Goal: Find specific page/section: Find specific page/section

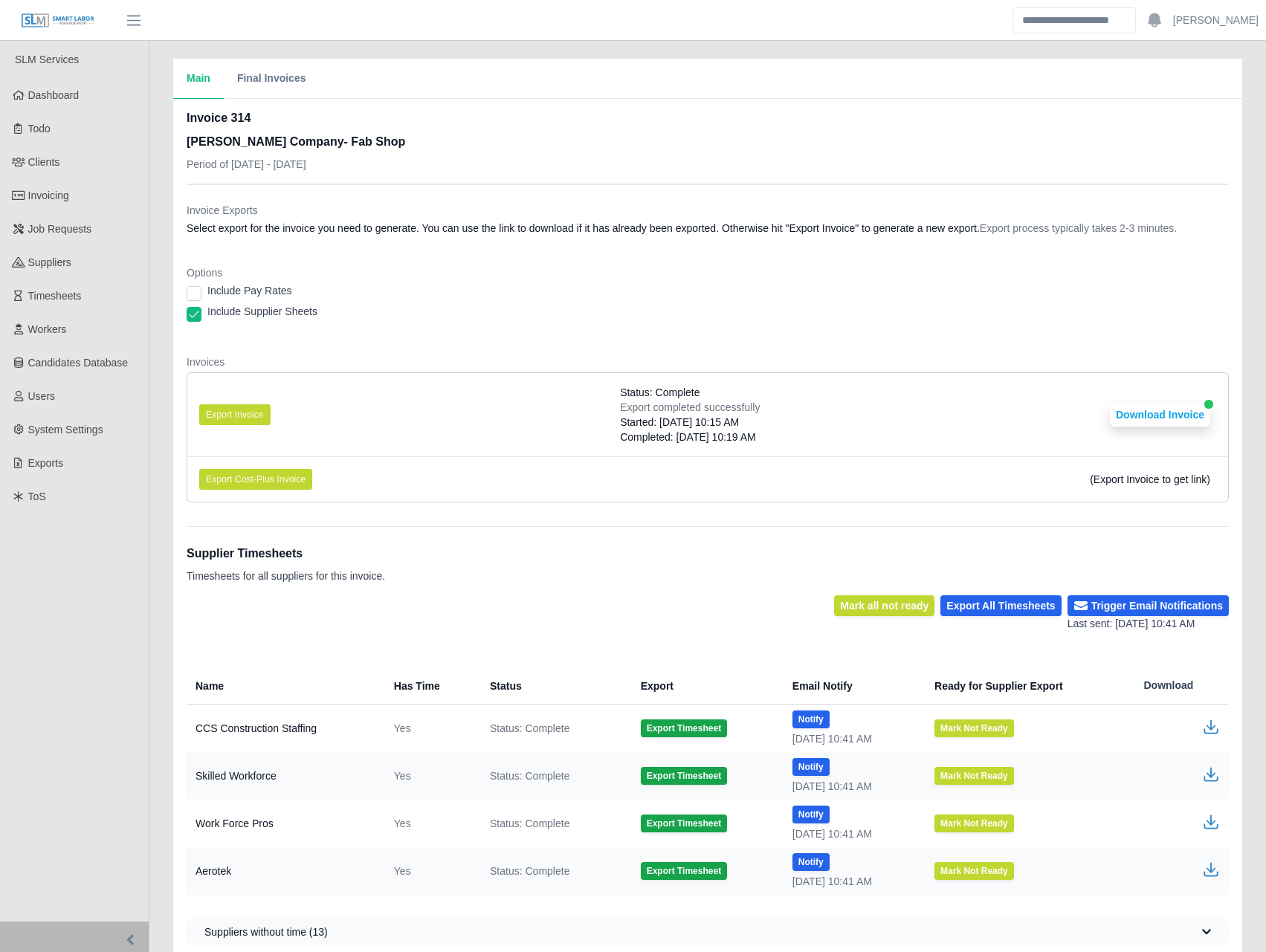
scroll to position [44, 0]
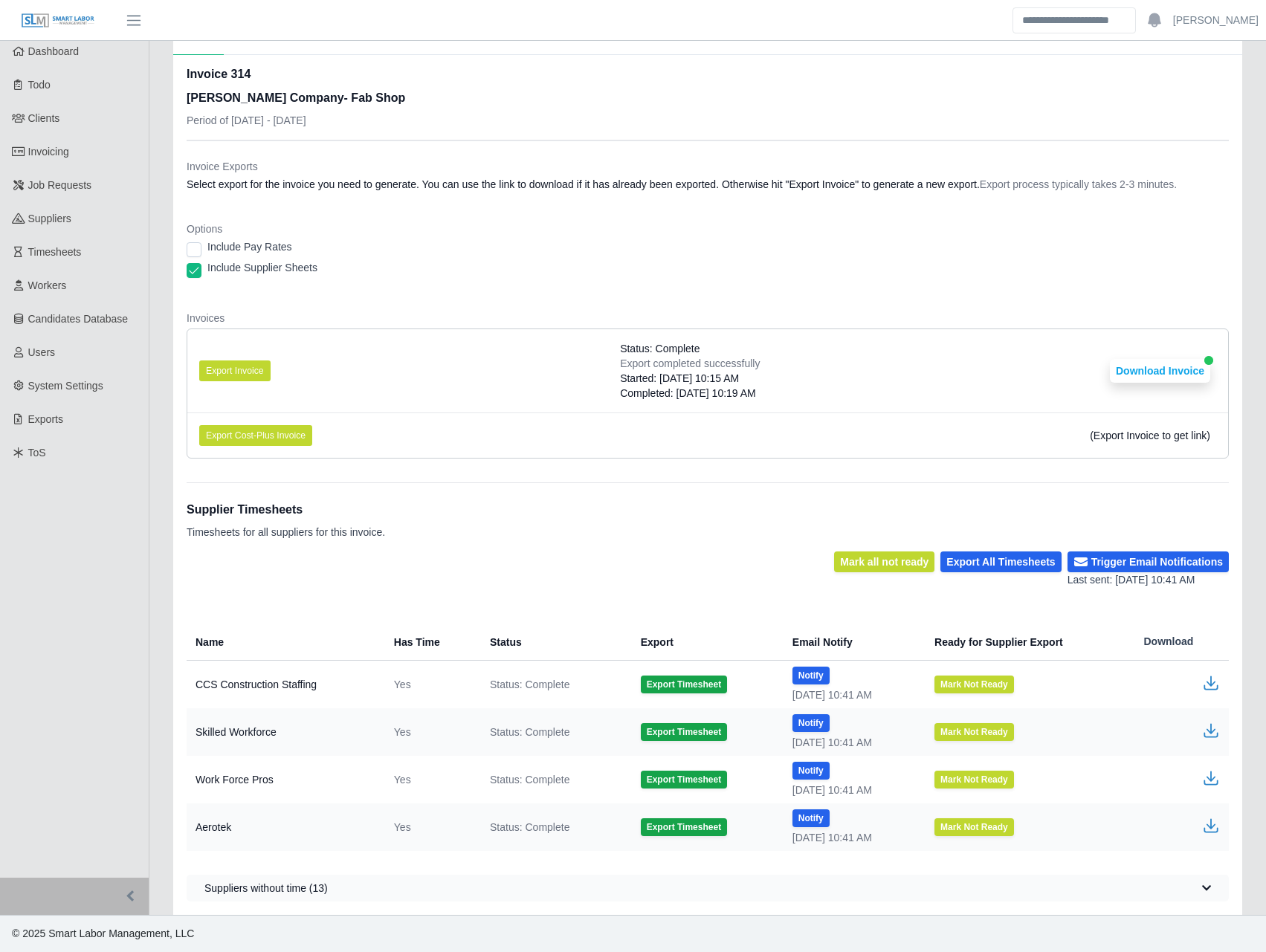
click at [511, 330] on li "Export Invoice Status: Complete Export completed successfully Started: 09/02/20…" at bounding box center [707, 371] width 1041 height 83
click at [60, 90] on link "Todo" at bounding box center [74, 85] width 148 height 34
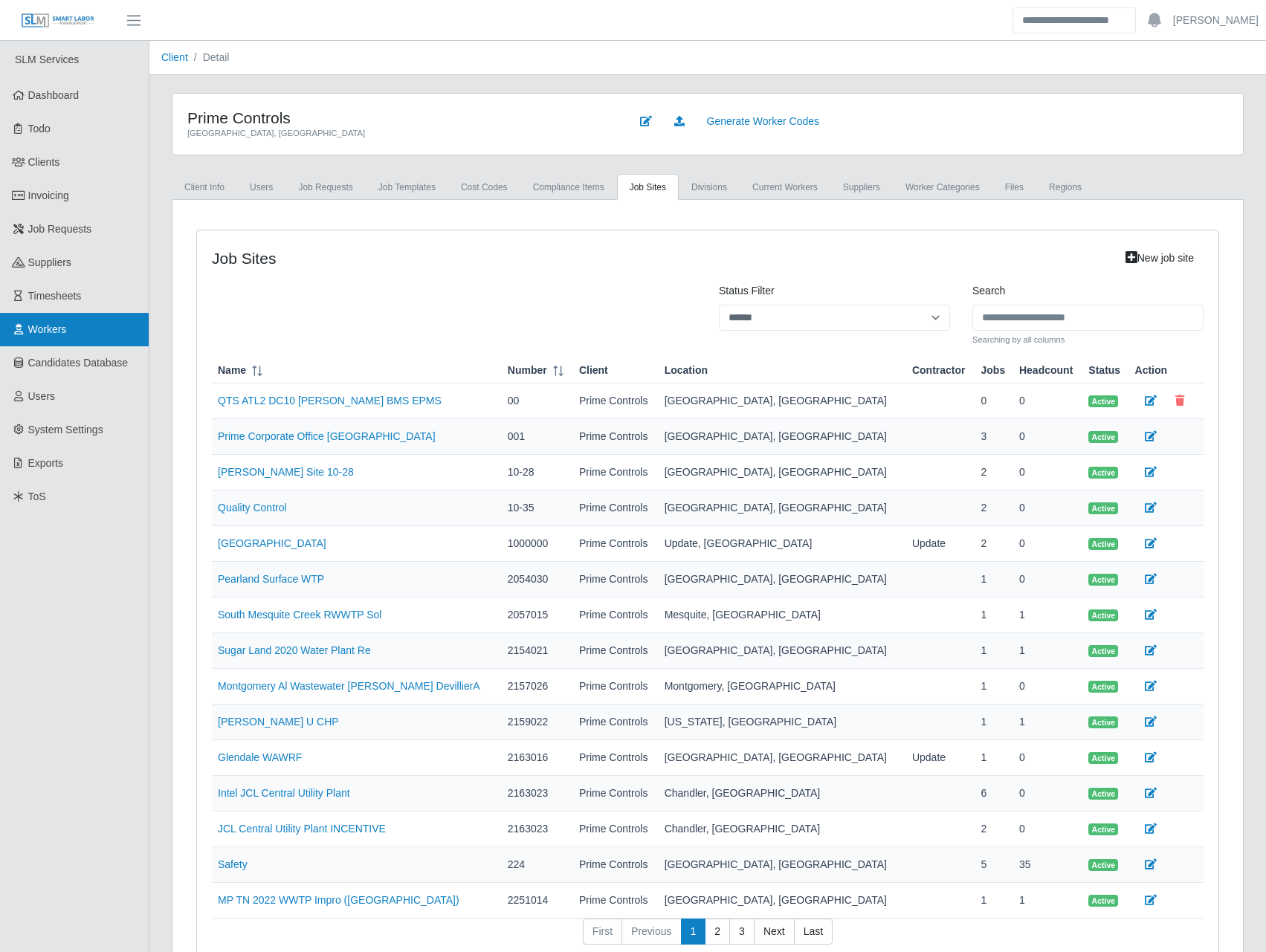
click at [64, 330] on span "Workers" at bounding box center [47, 330] width 39 height 12
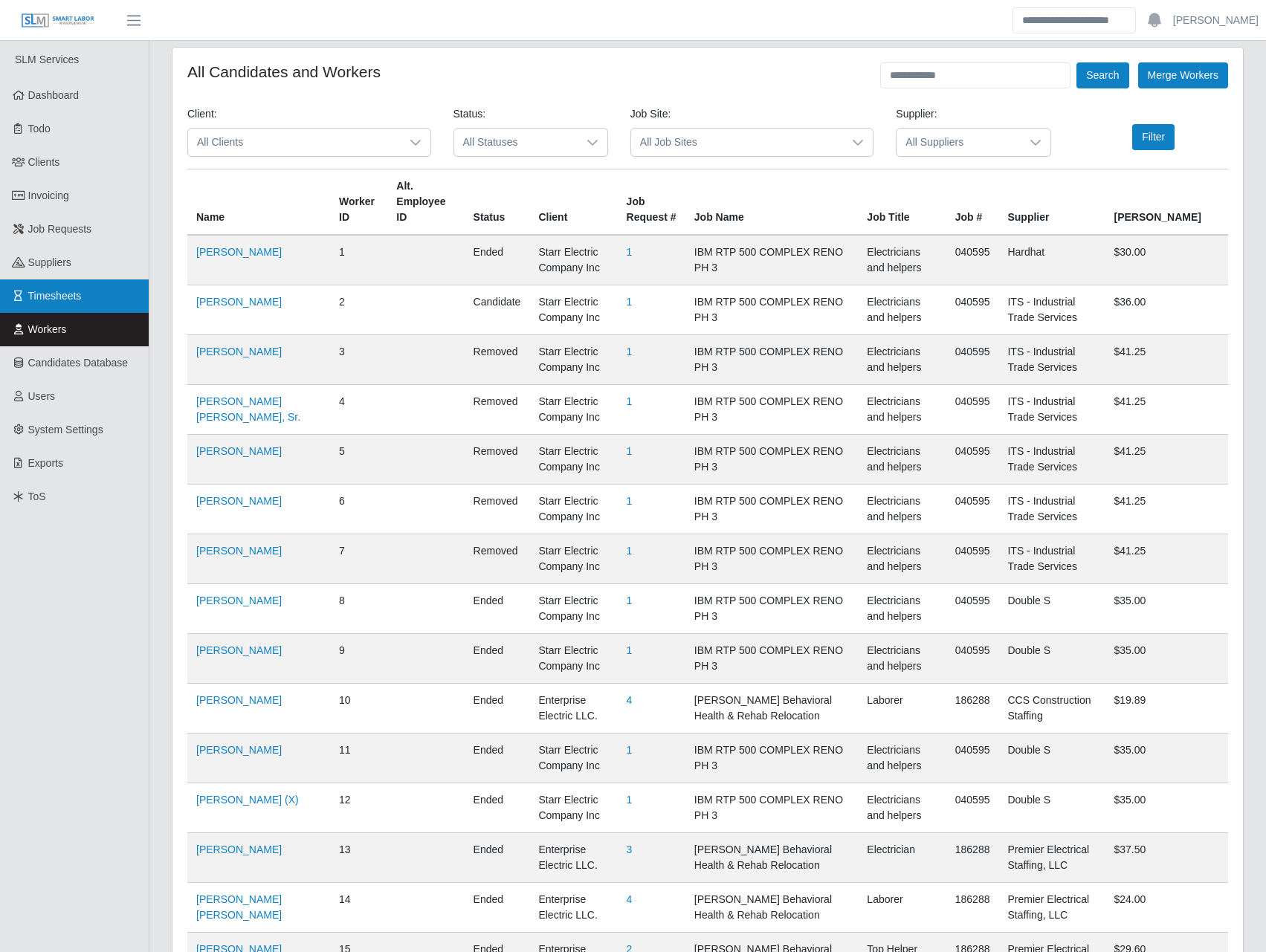
click at [58, 295] on span "Timesheets" at bounding box center [55, 296] width 54 height 12
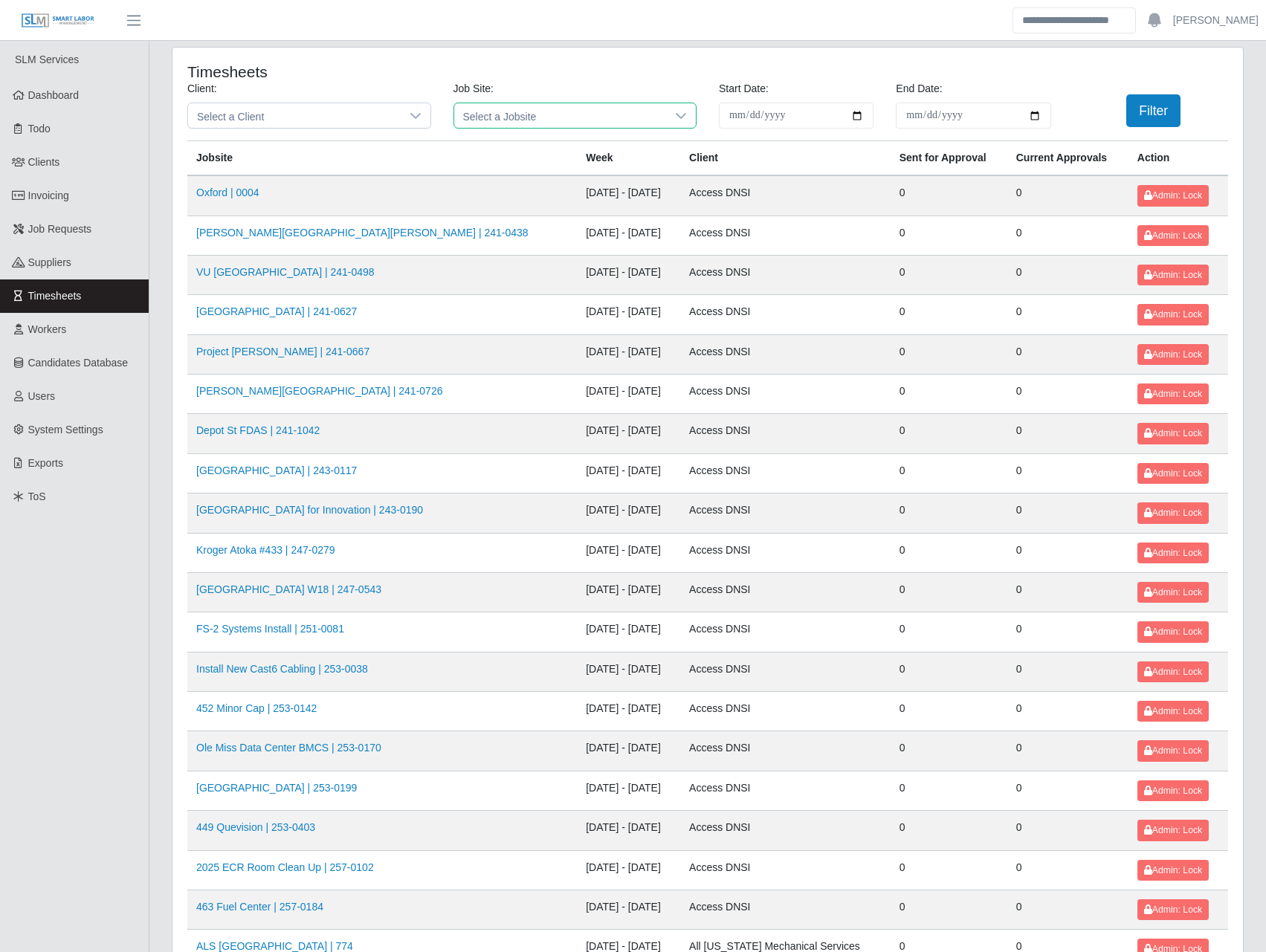
click at [499, 119] on span "Select a Jobsite" at bounding box center [560, 115] width 213 height 24
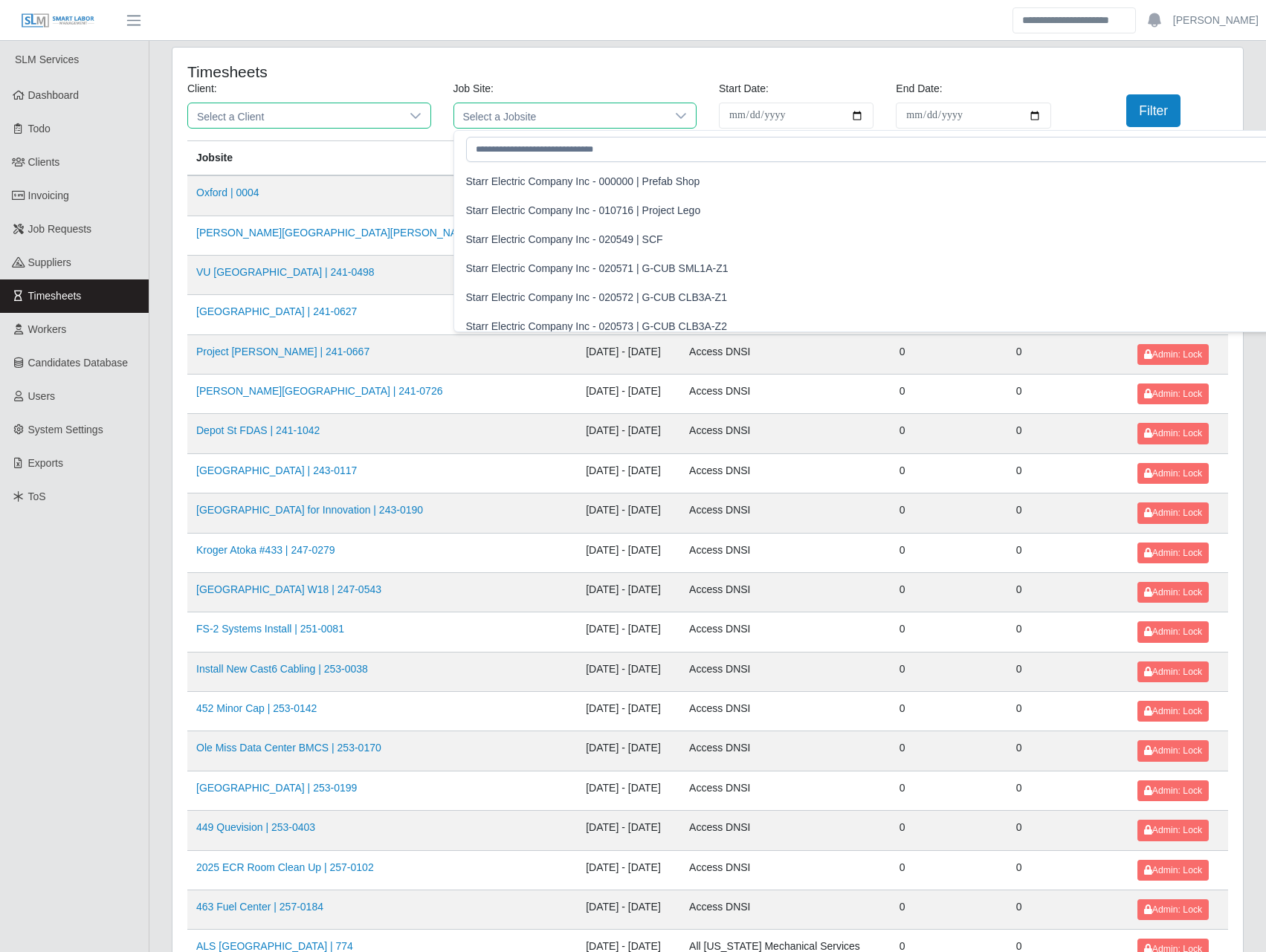
click at [349, 116] on span "Select a Client" at bounding box center [294, 115] width 213 height 24
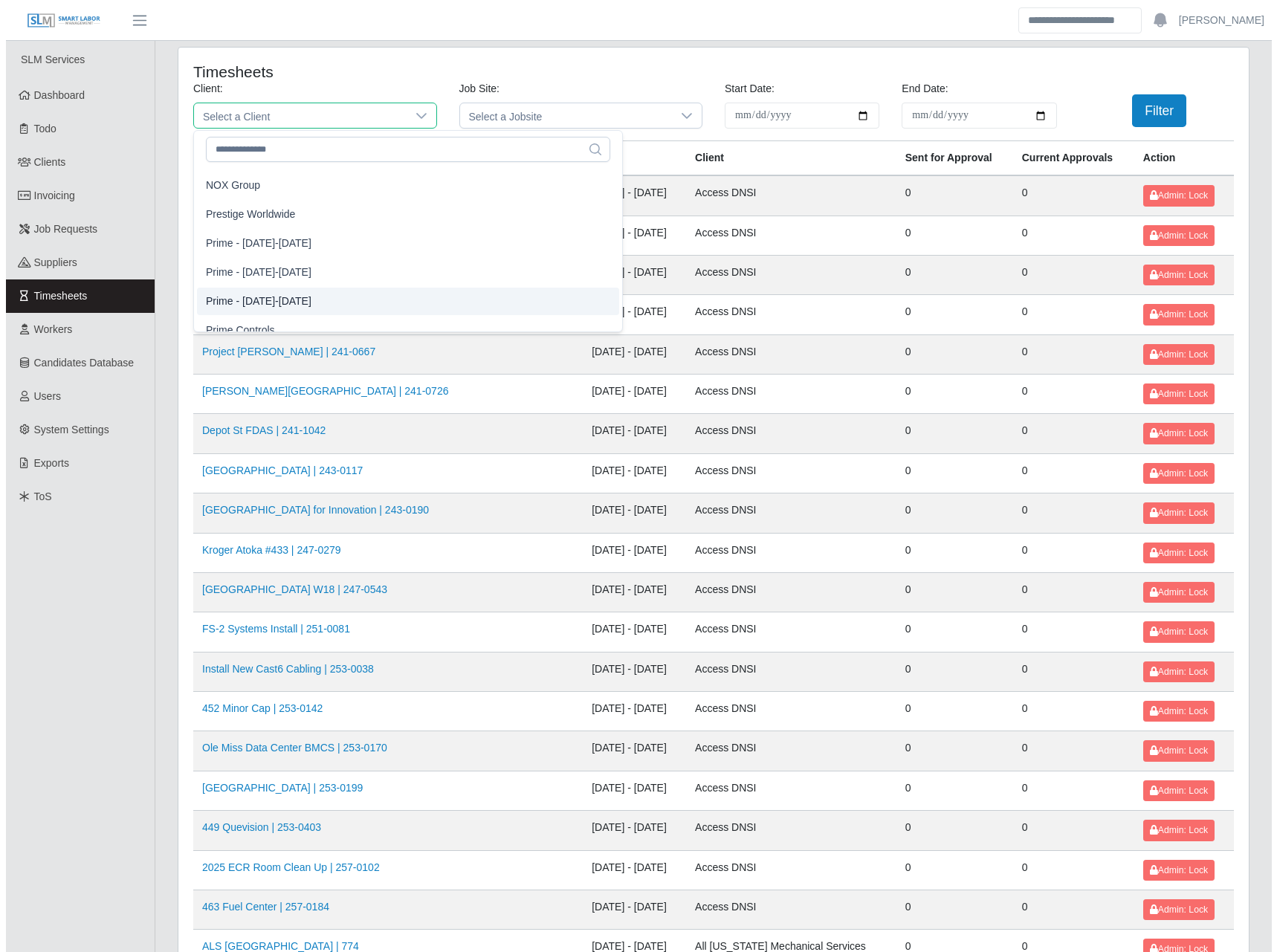
scroll to position [1227, 0]
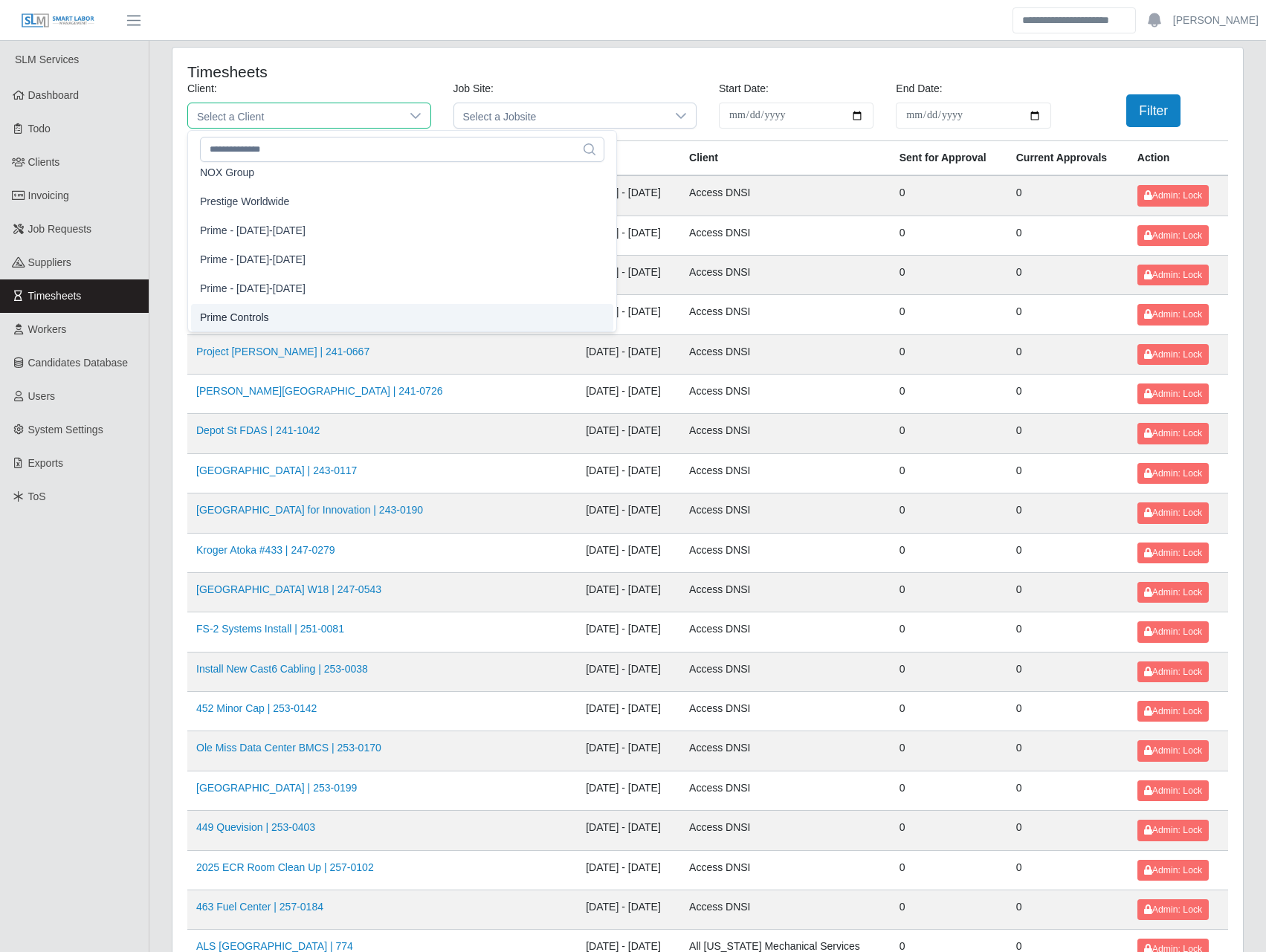
click at [274, 315] on li "Prime Controls" at bounding box center [402, 318] width 422 height 28
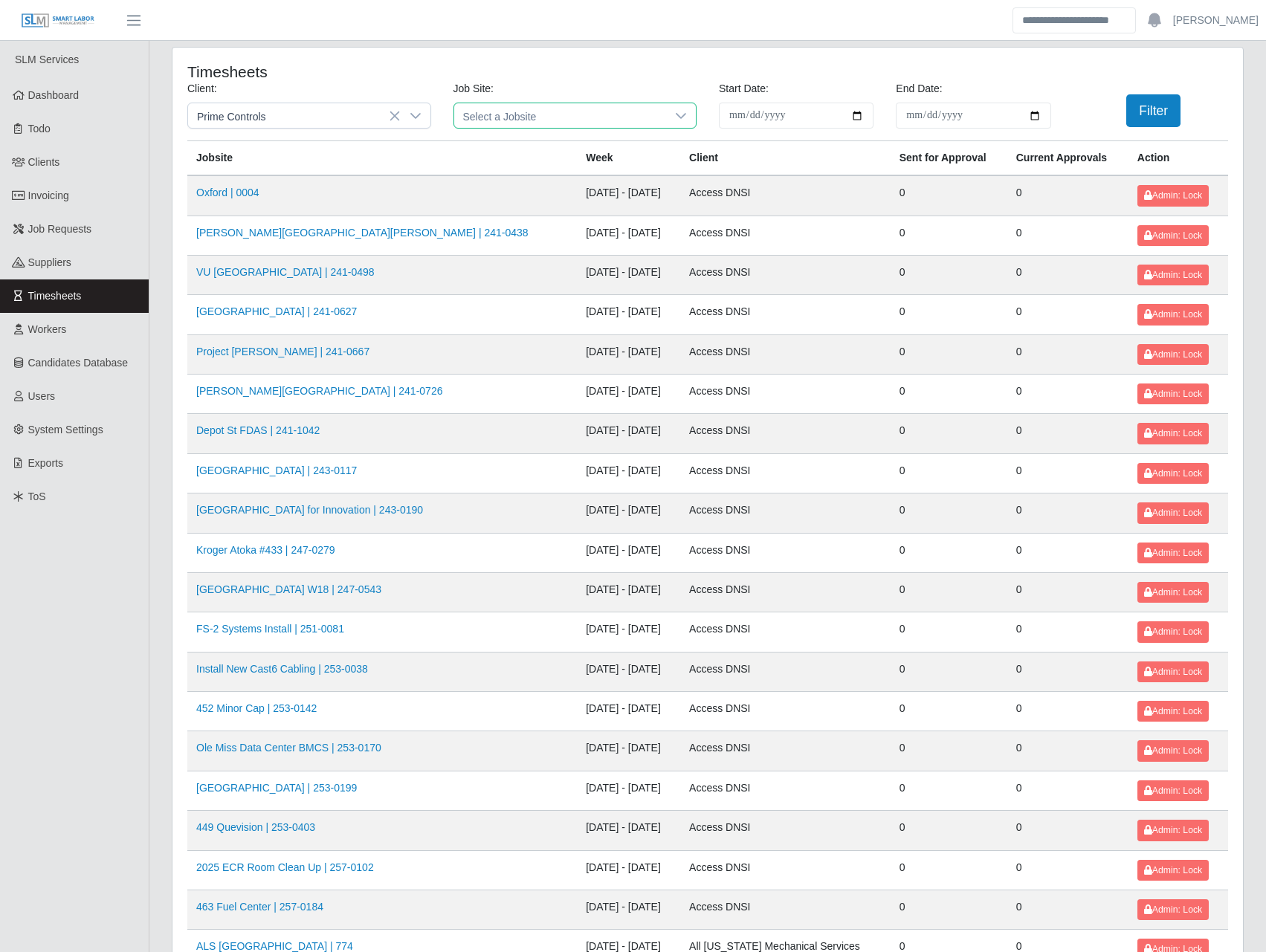
click at [567, 110] on span "Select a Jobsite" at bounding box center [560, 115] width 213 height 24
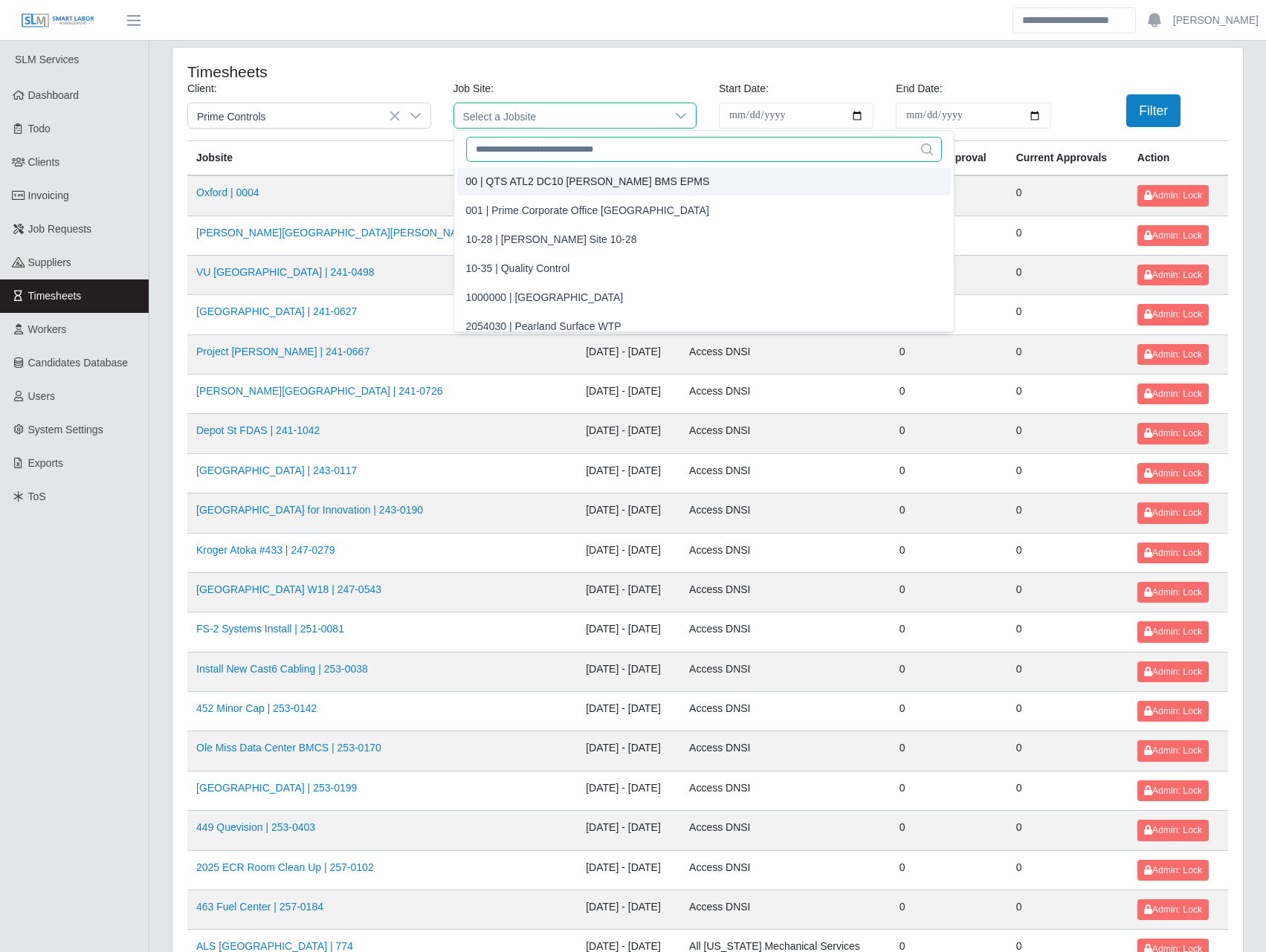
click at [515, 154] on input "text" at bounding box center [704, 149] width 476 height 25
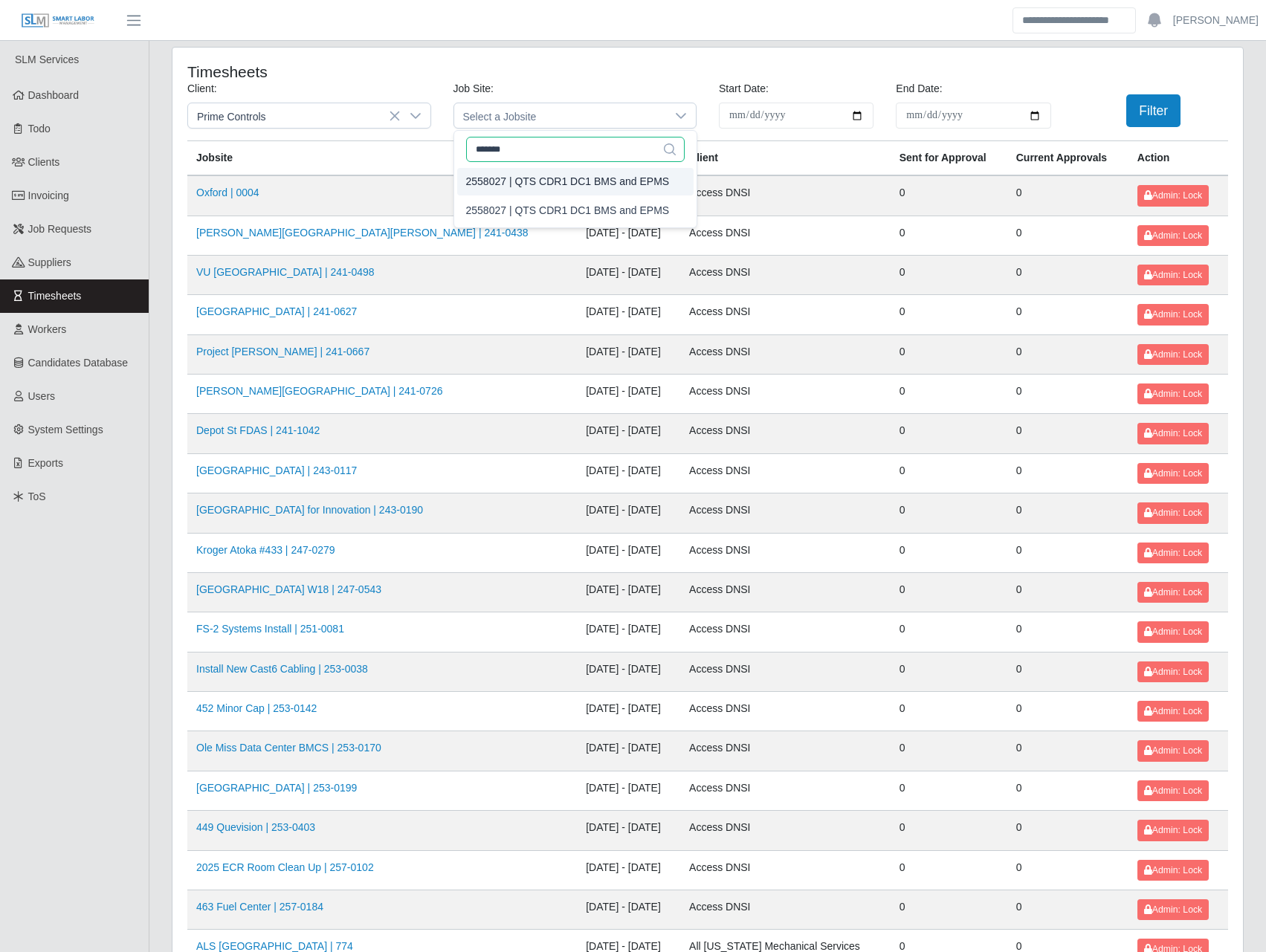
type input "*******"
click at [673, 149] on icon at bounding box center [670, 149] width 12 height 12
click at [1149, 108] on button "Filter" at bounding box center [1153, 111] width 54 height 33
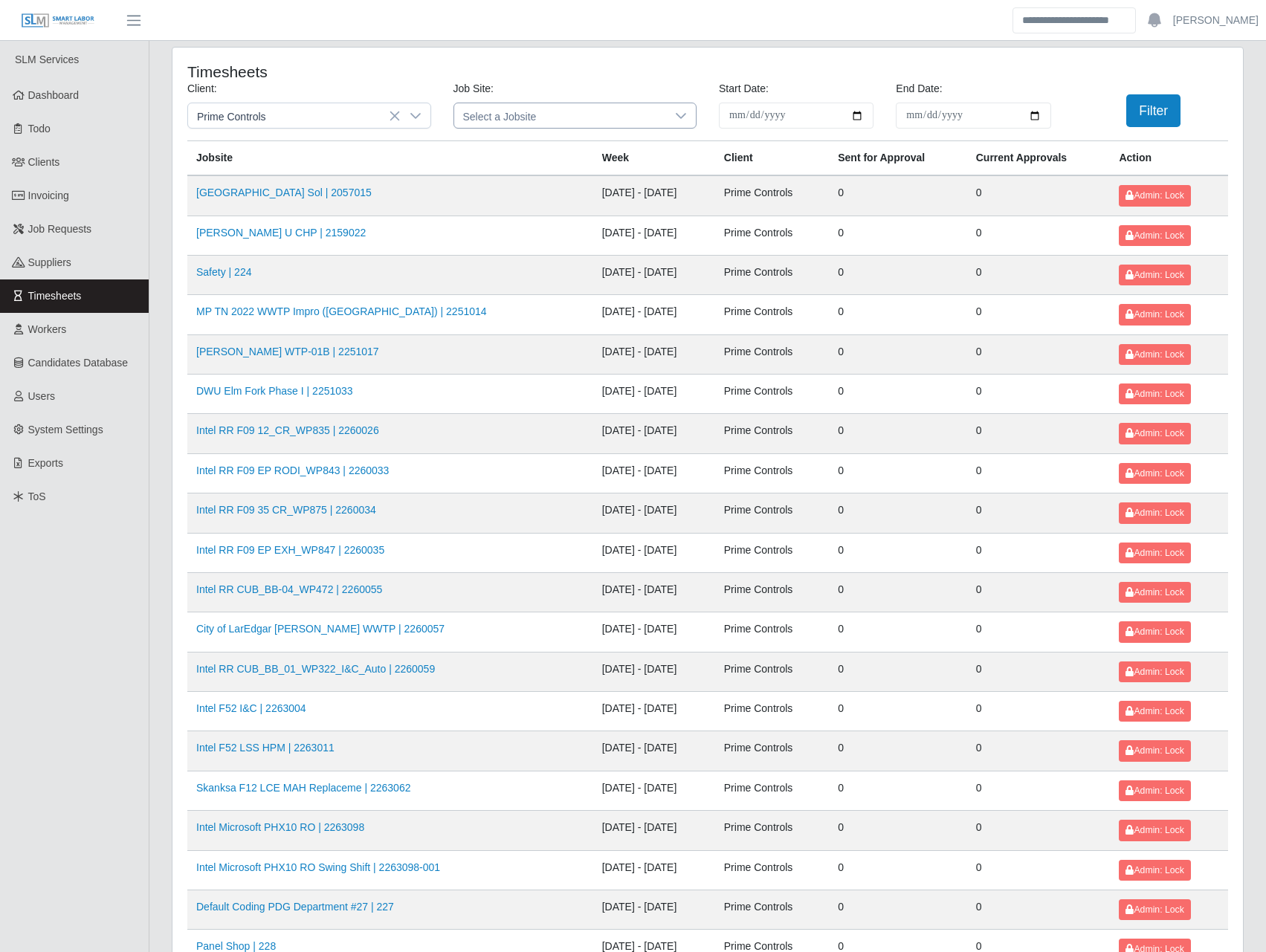
click at [620, 107] on span "Select a Jobsite" at bounding box center [560, 115] width 213 height 24
click at [637, 182] on div "2558027 | QTS CDR1 DC1 BMS and EPMS" at bounding box center [567, 182] width 203 height 15
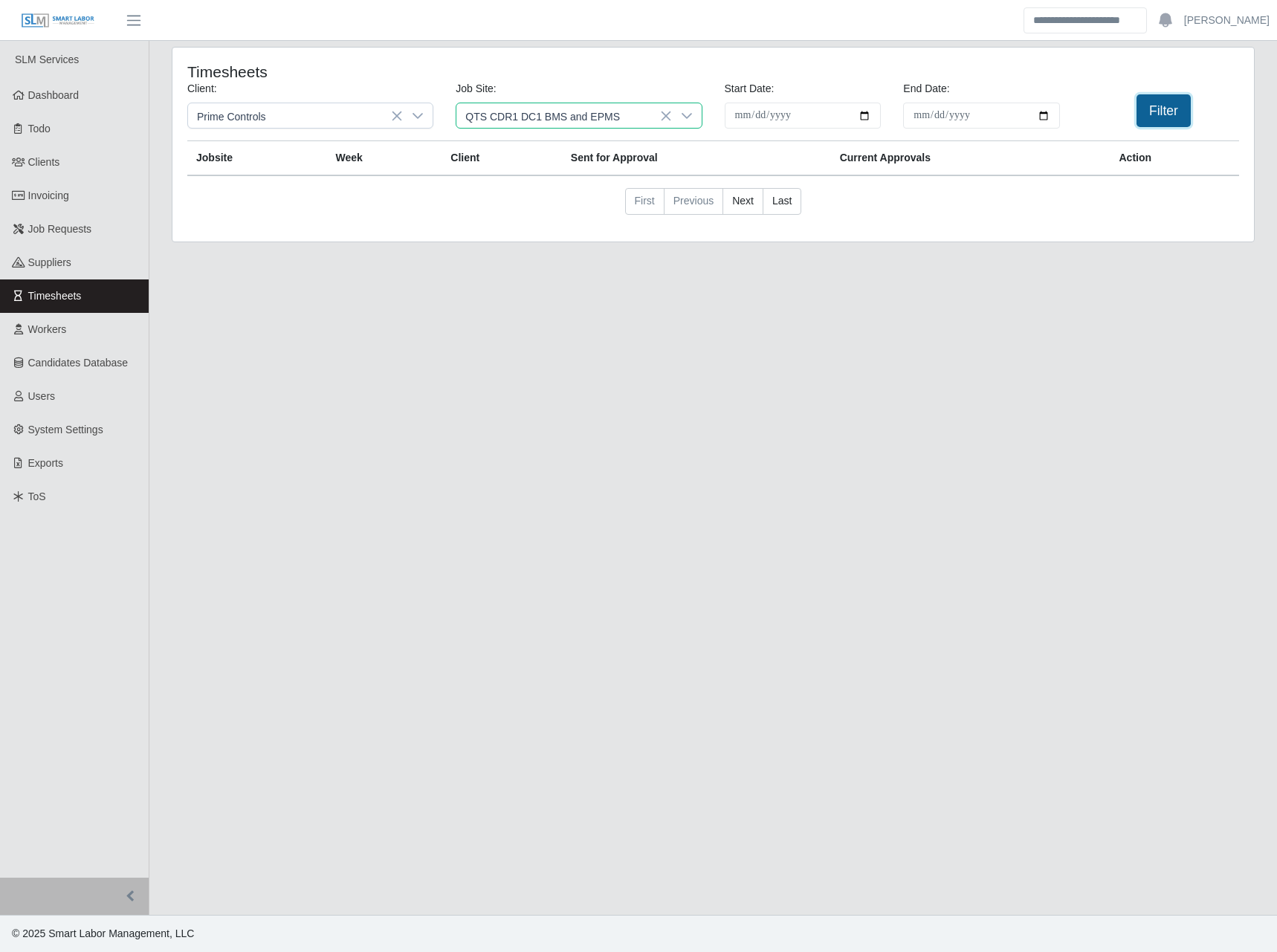
click at [1166, 109] on button "Filter" at bounding box center [1164, 111] width 54 height 33
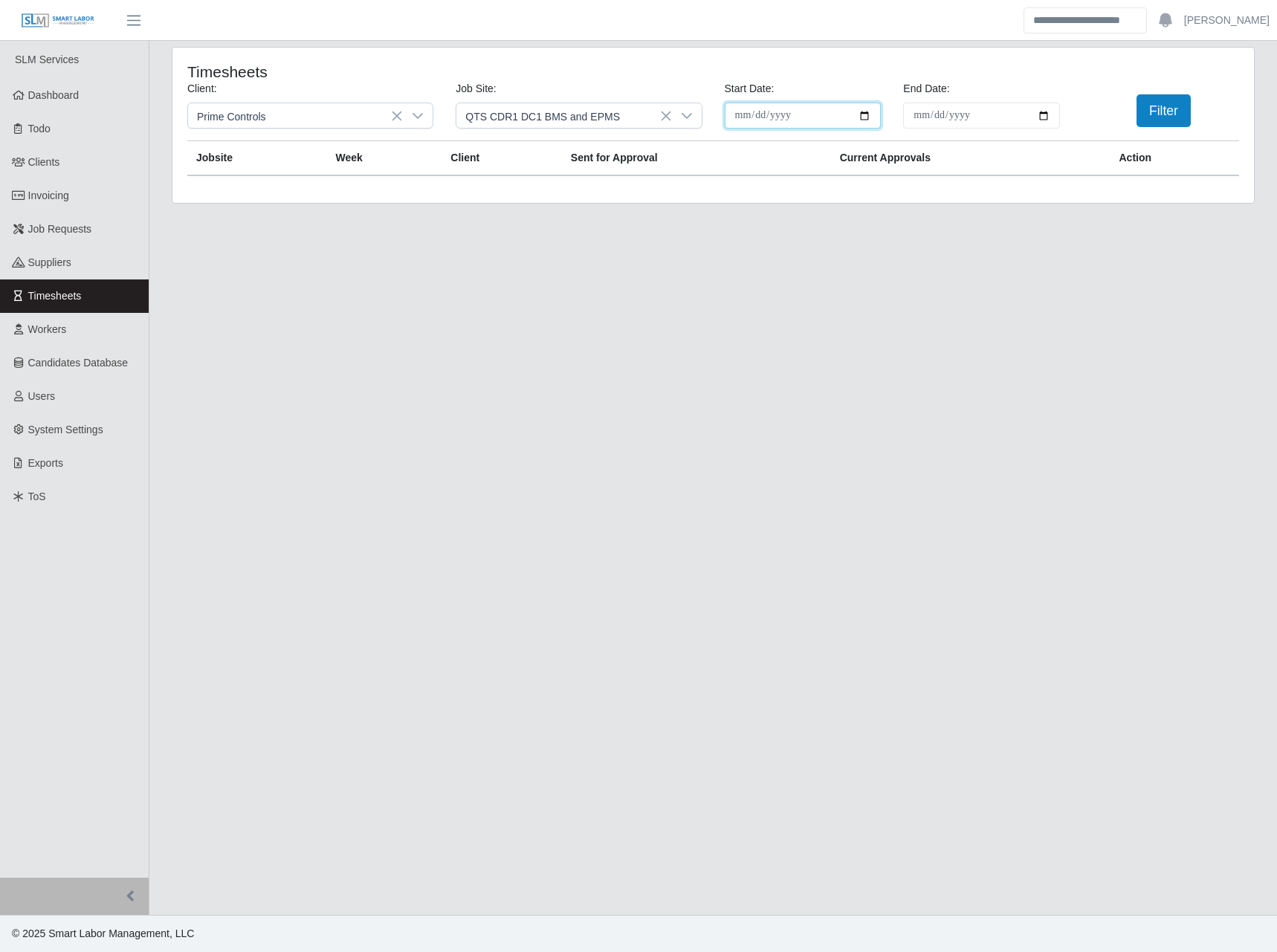
click at [861, 117] on input "**********" at bounding box center [803, 115] width 157 height 26
click at [561, 276] on main "**********" at bounding box center [713, 477] width 1128 height 874
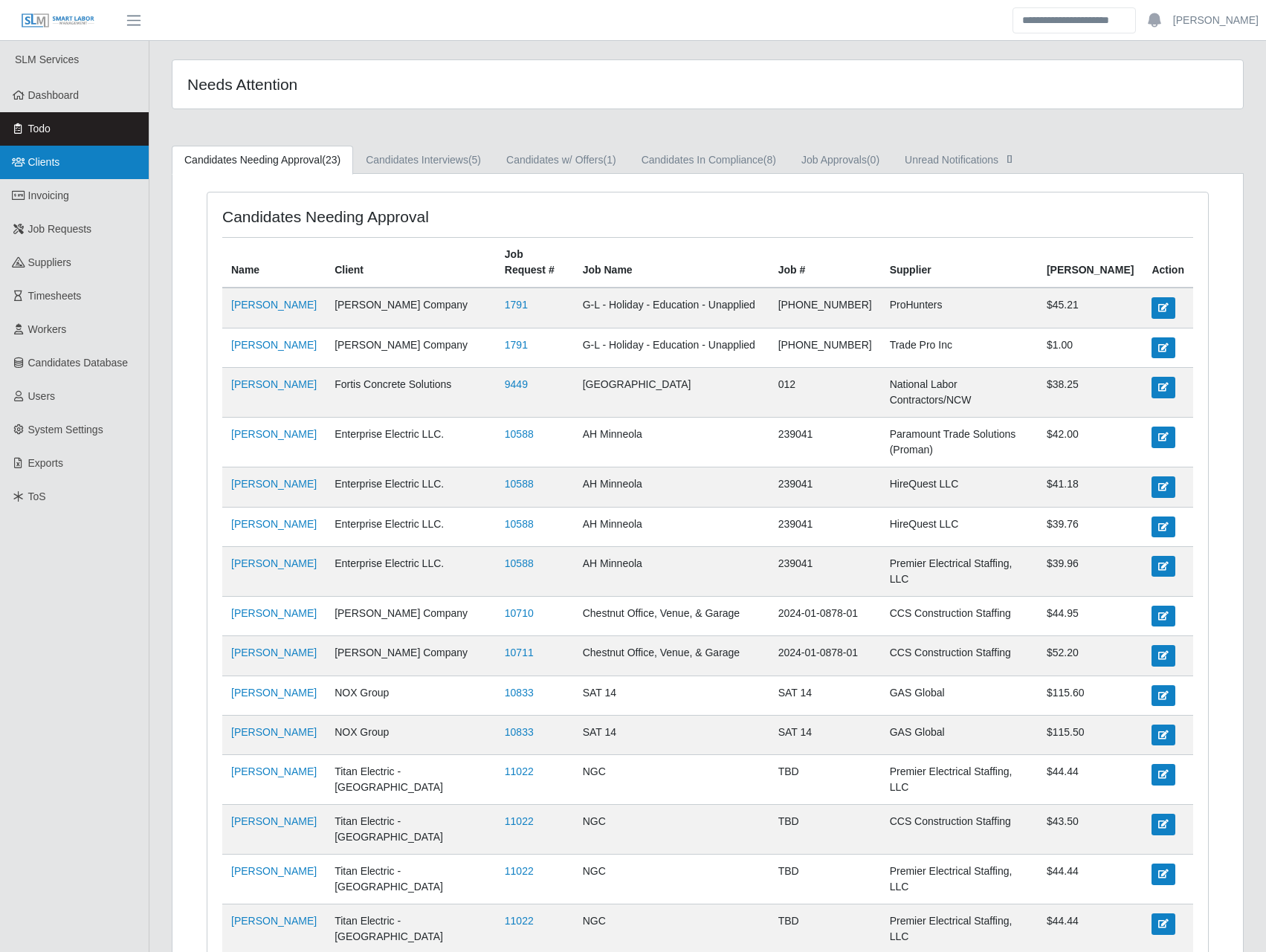
click at [56, 161] on span "Clients" at bounding box center [43, 162] width 32 height 12
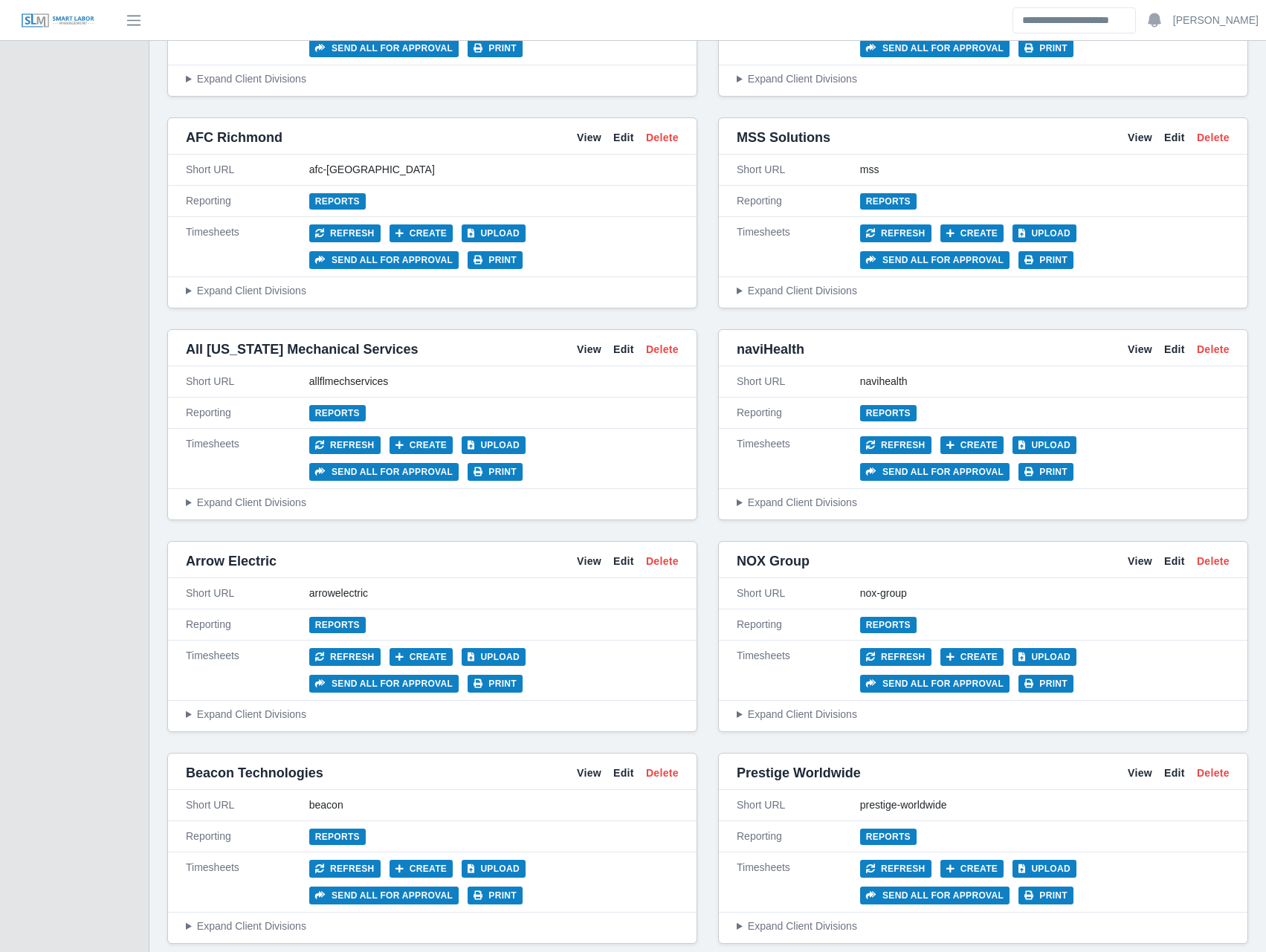
scroll to position [520, 0]
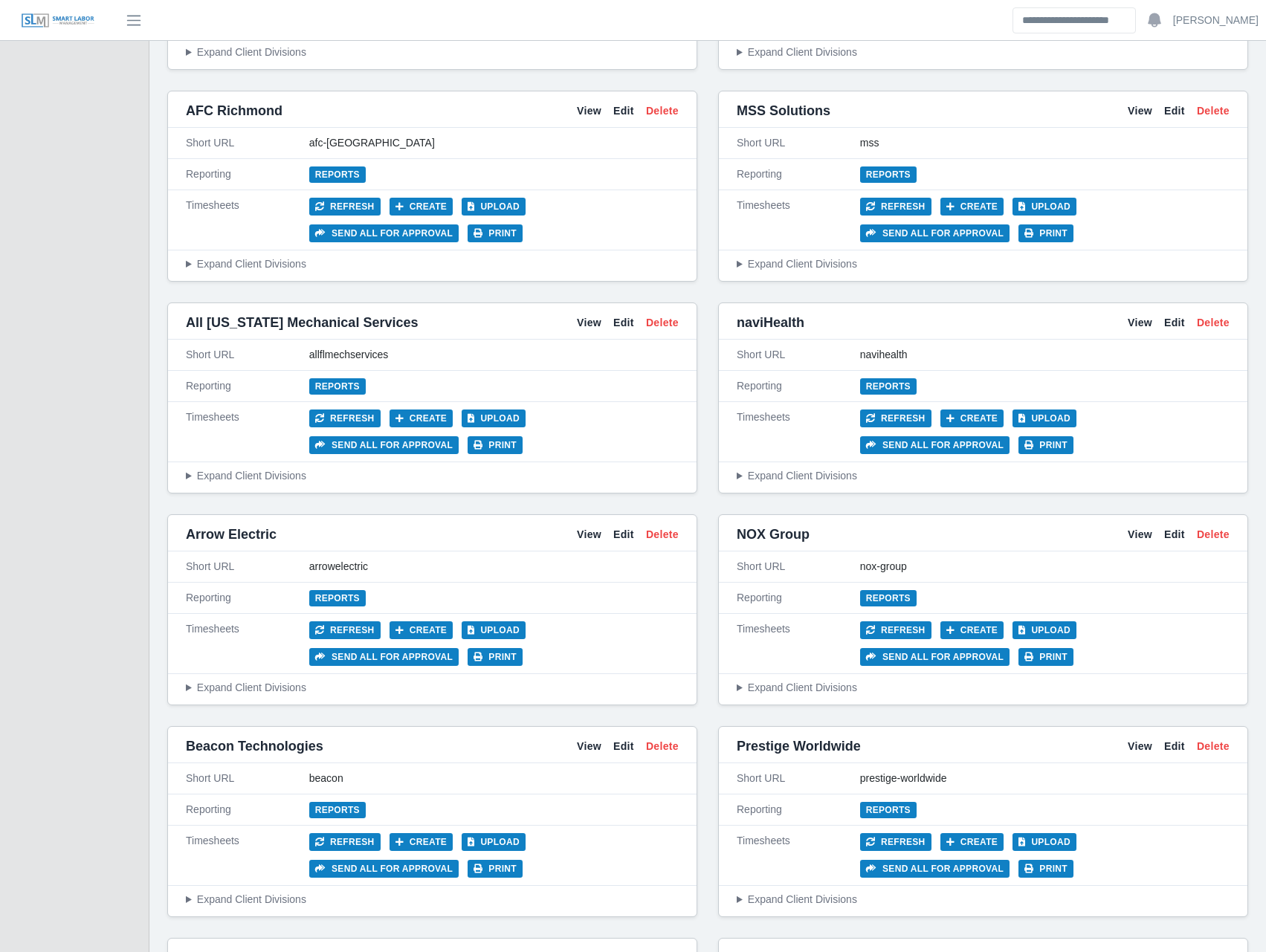
click at [1130, 951] on link "View" at bounding box center [1139, 959] width 24 height 15
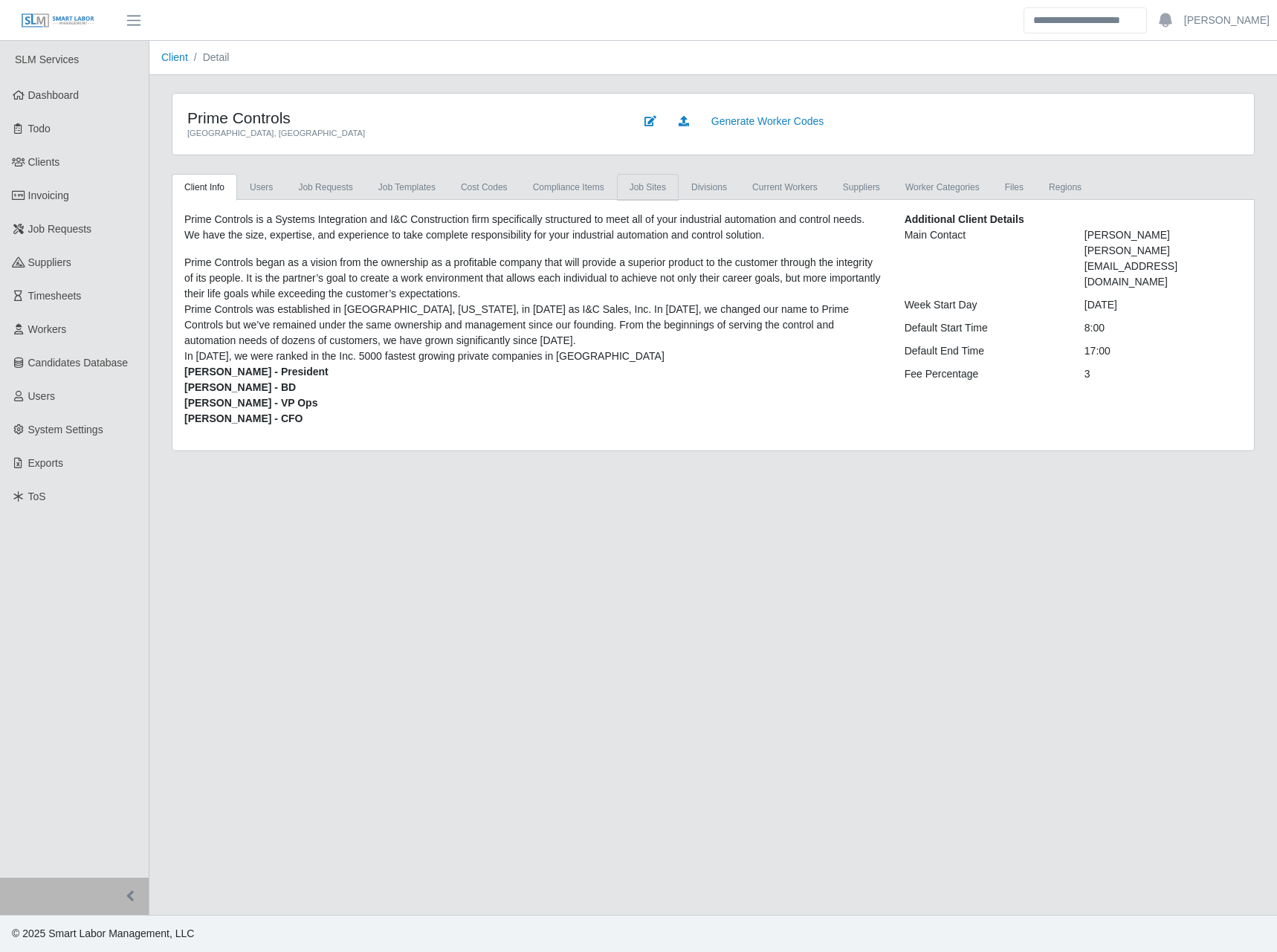
click at [639, 187] on link "job sites" at bounding box center [648, 188] width 62 height 27
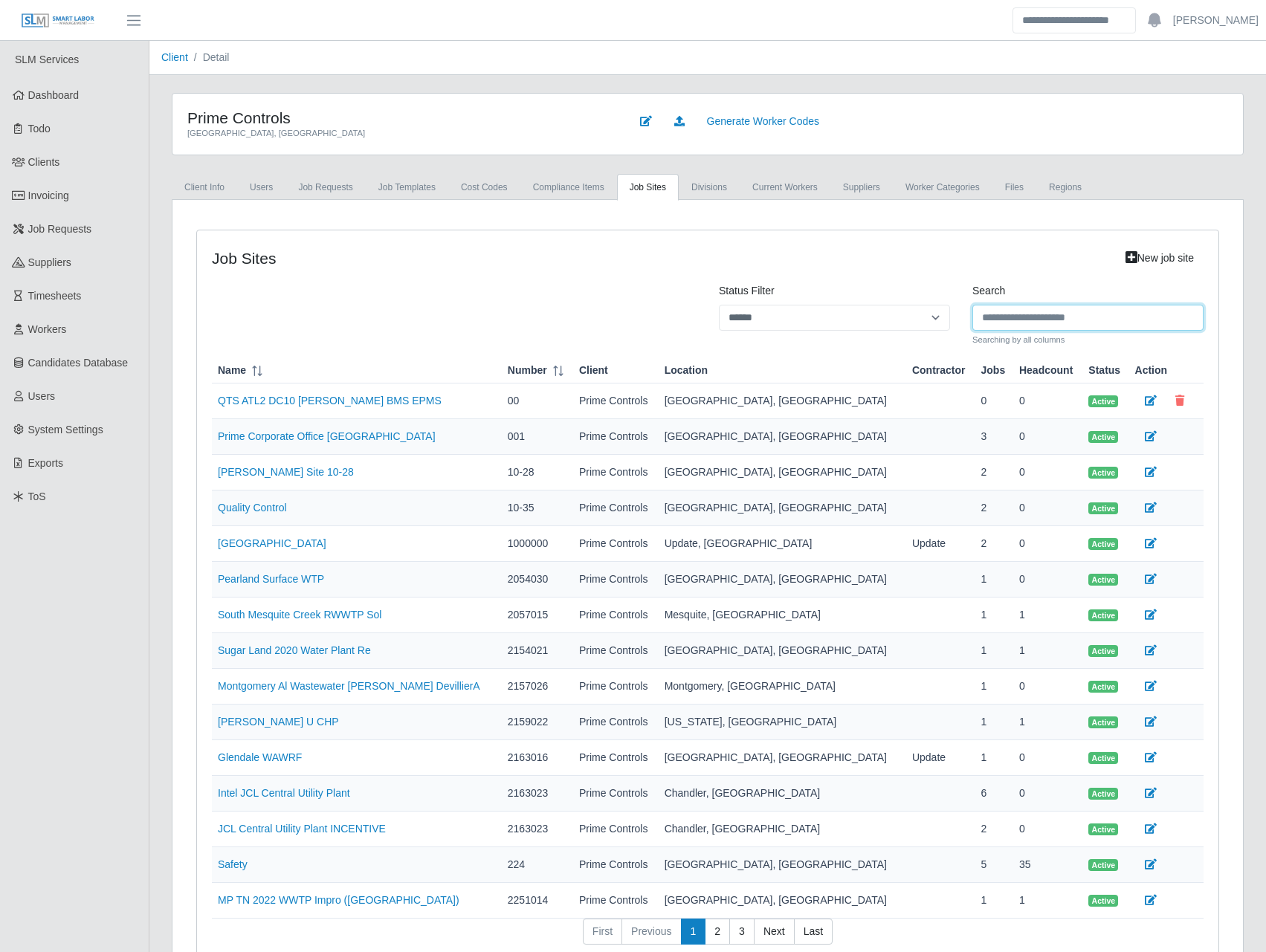
click at [1000, 318] on input "Search" at bounding box center [1088, 317] width 231 height 26
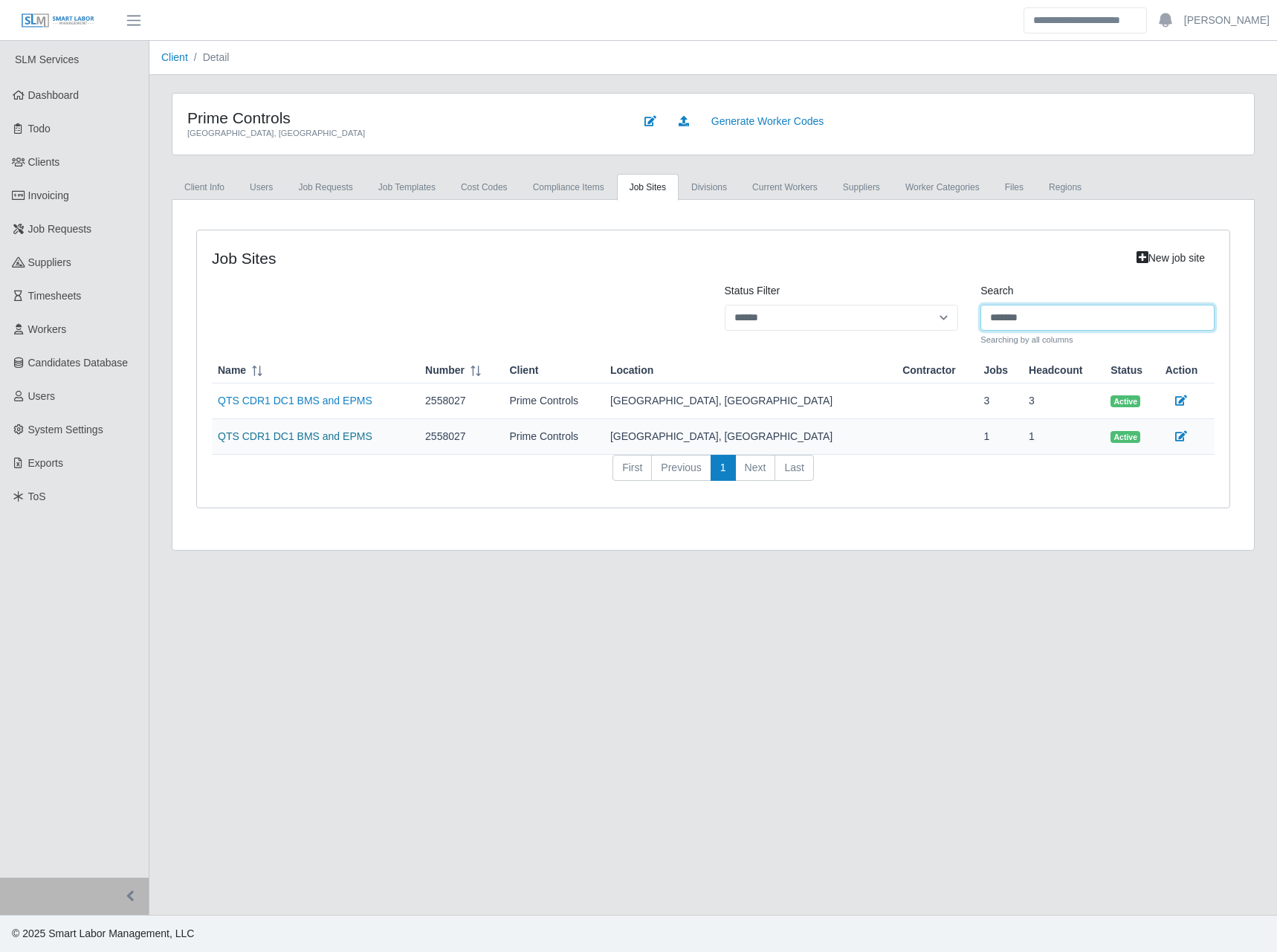
type input "*******"
click at [273, 440] on link "QTS CDR1 DC1 BMS and EPMS" at bounding box center [295, 436] width 154 height 12
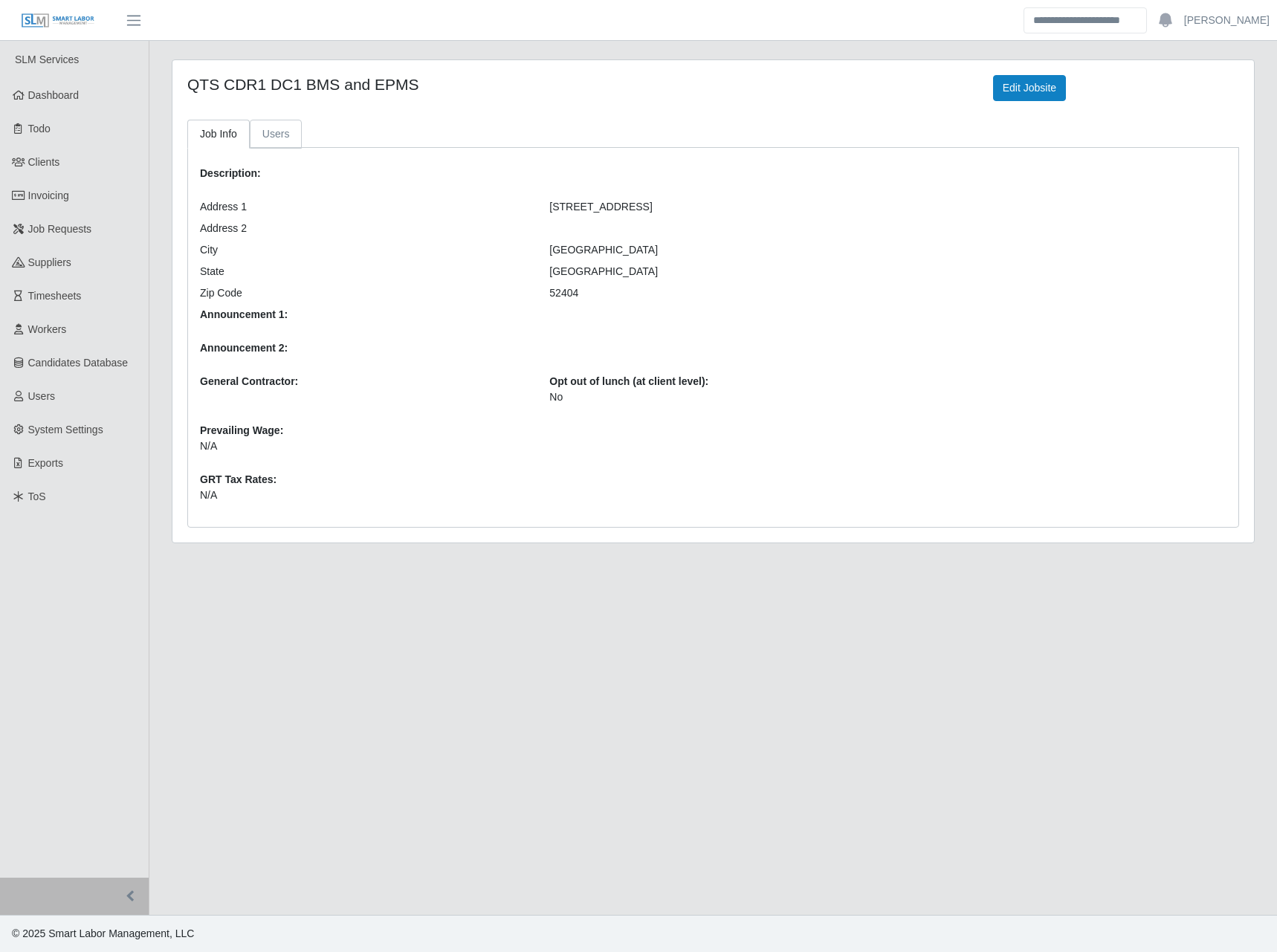
click at [277, 135] on link "Users" at bounding box center [276, 134] width 53 height 29
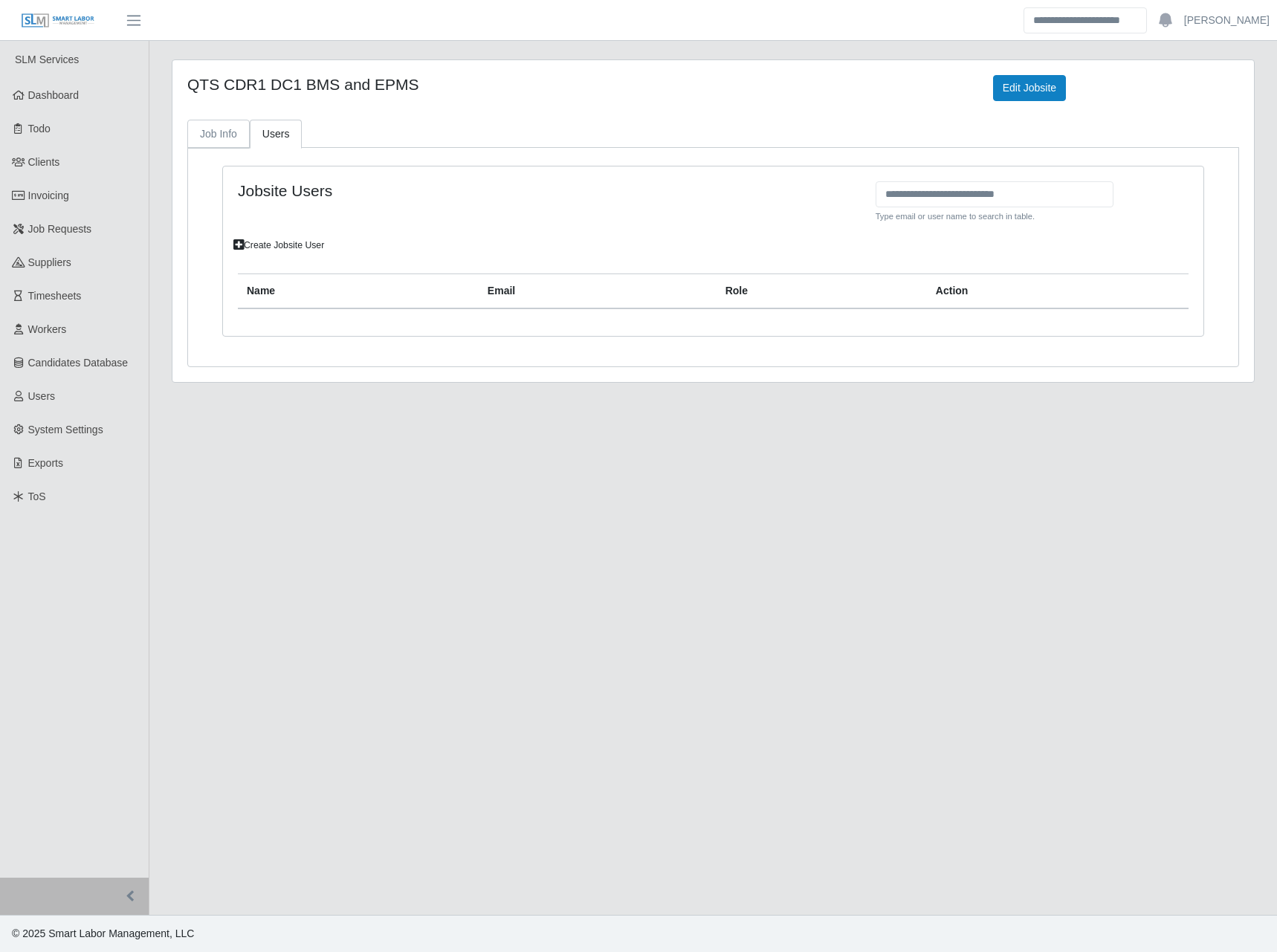
click at [226, 134] on link "Job Info" at bounding box center [218, 134] width 63 height 29
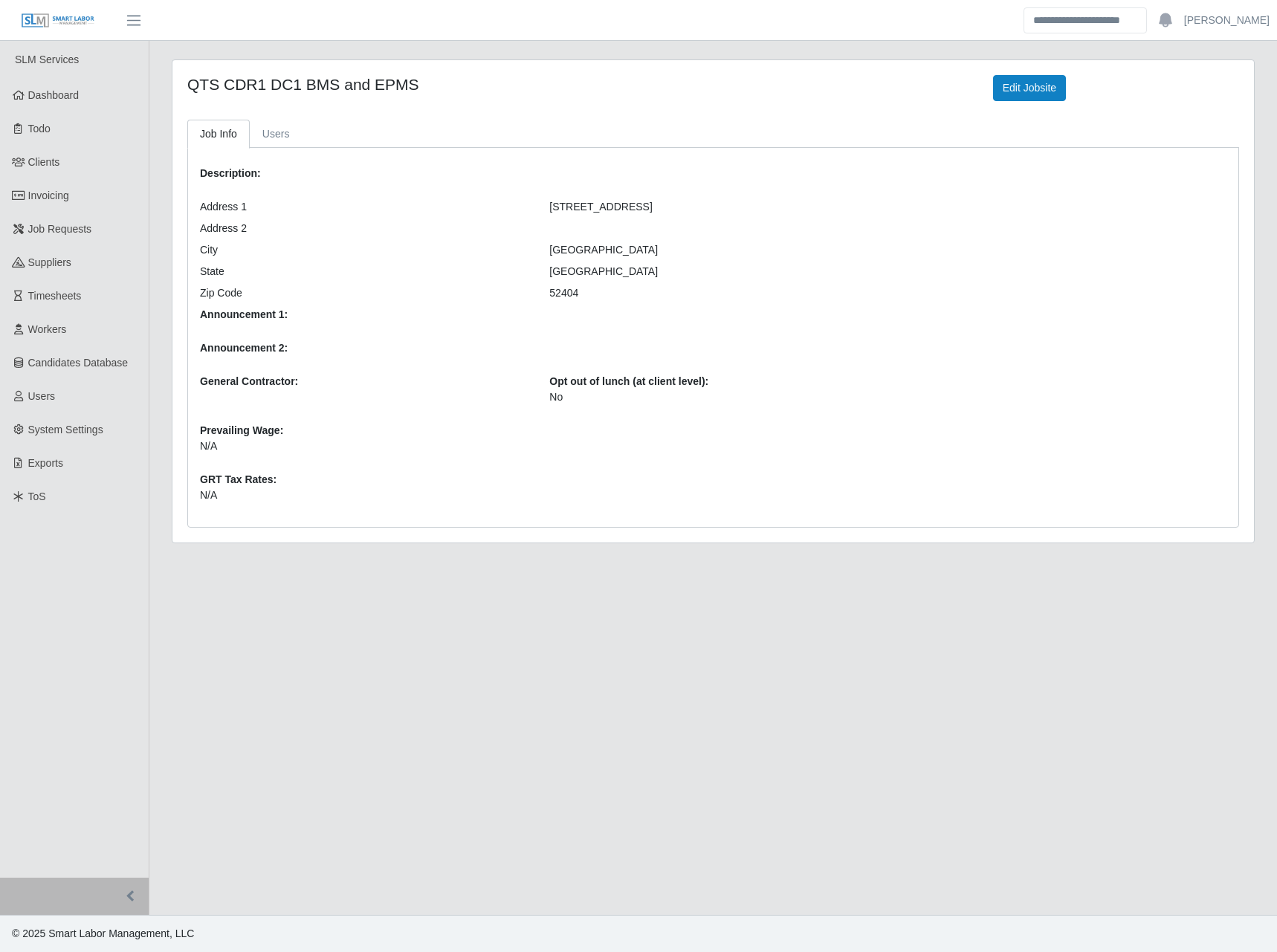
click at [474, 662] on main "QTS CDR1 DC1 BMS and EPMS Edit Jobsite Job Info Users Description: Address [STR…" at bounding box center [713, 477] width 1128 height 874
